Goal: Check status: Check status

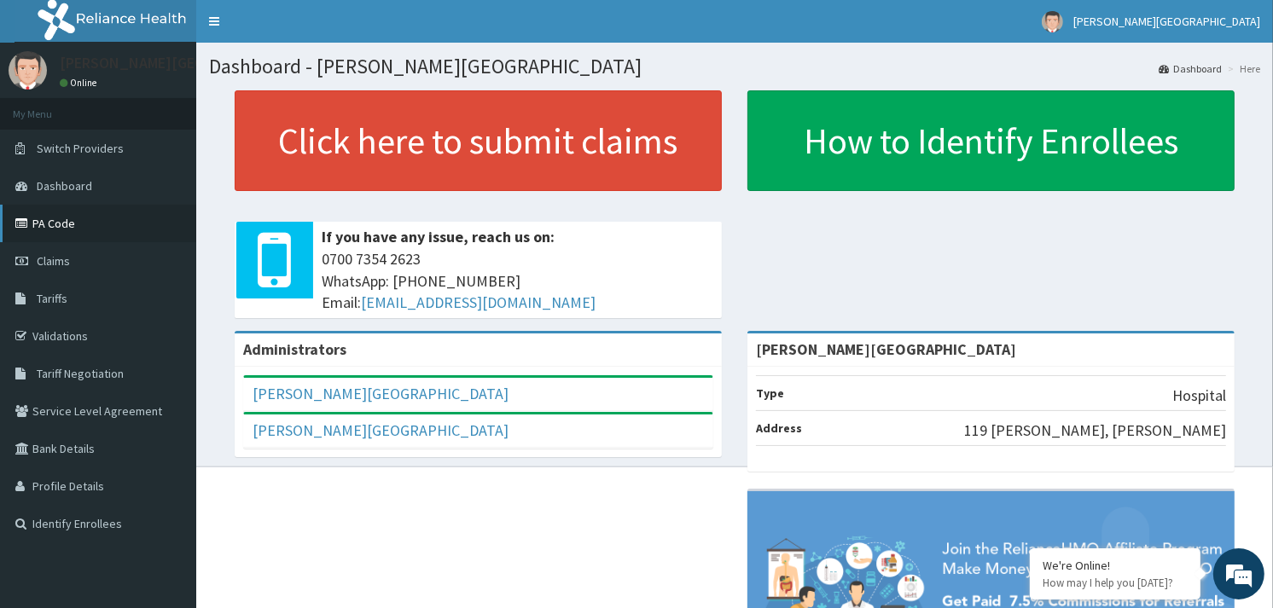
click at [55, 222] on link "PA Code" at bounding box center [98, 224] width 196 height 38
click at [64, 265] on span "Claims" at bounding box center [53, 260] width 33 height 15
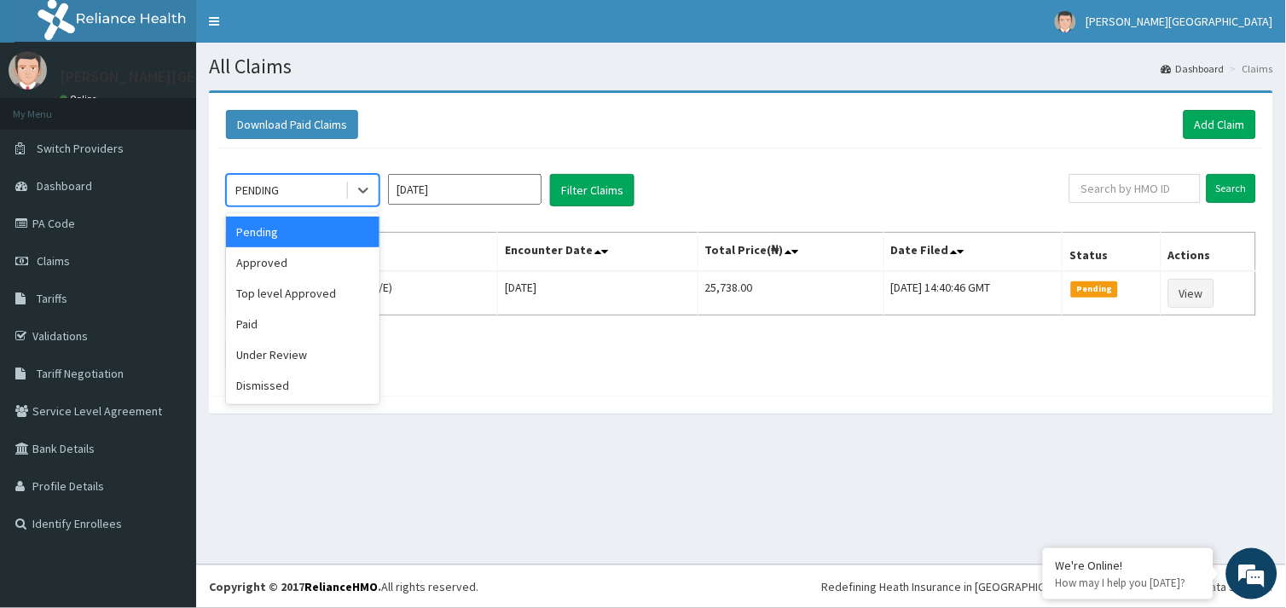
click at [282, 202] on div "PENDING" at bounding box center [286, 190] width 119 height 27
click at [268, 270] on div "Approved" at bounding box center [303, 262] width 154 height 31
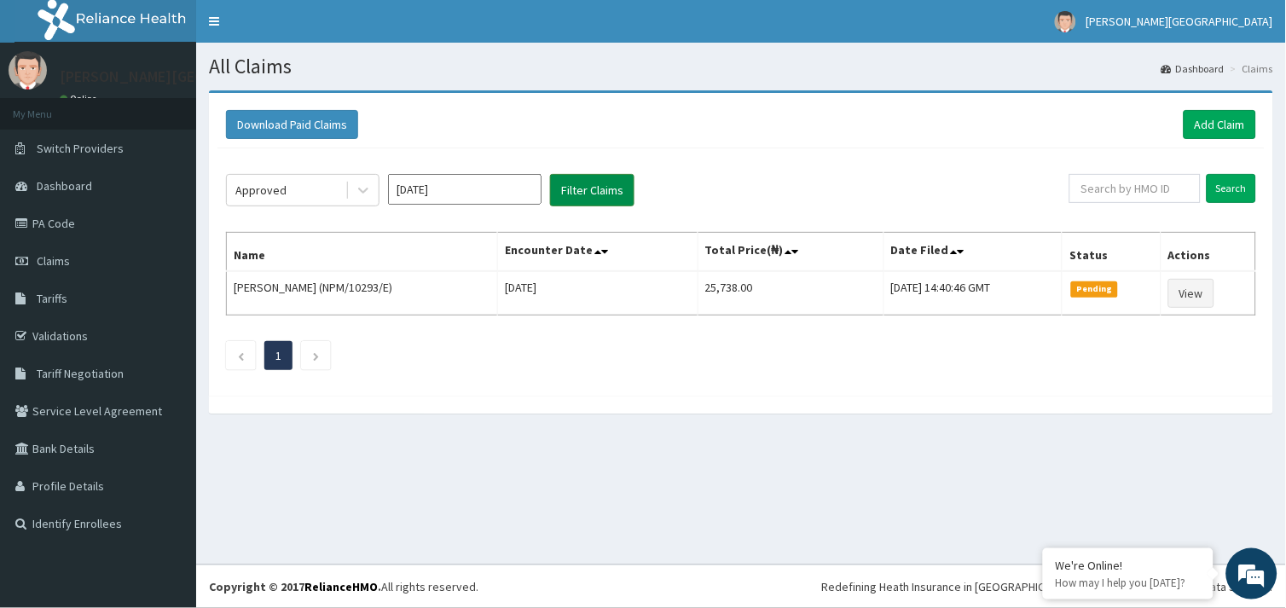
click at [564, 196] on button "Filter Claims" at bounding box center [592, 190] width 84 height 32
